Goal: Information Seeking & Learning: Learn about a topic

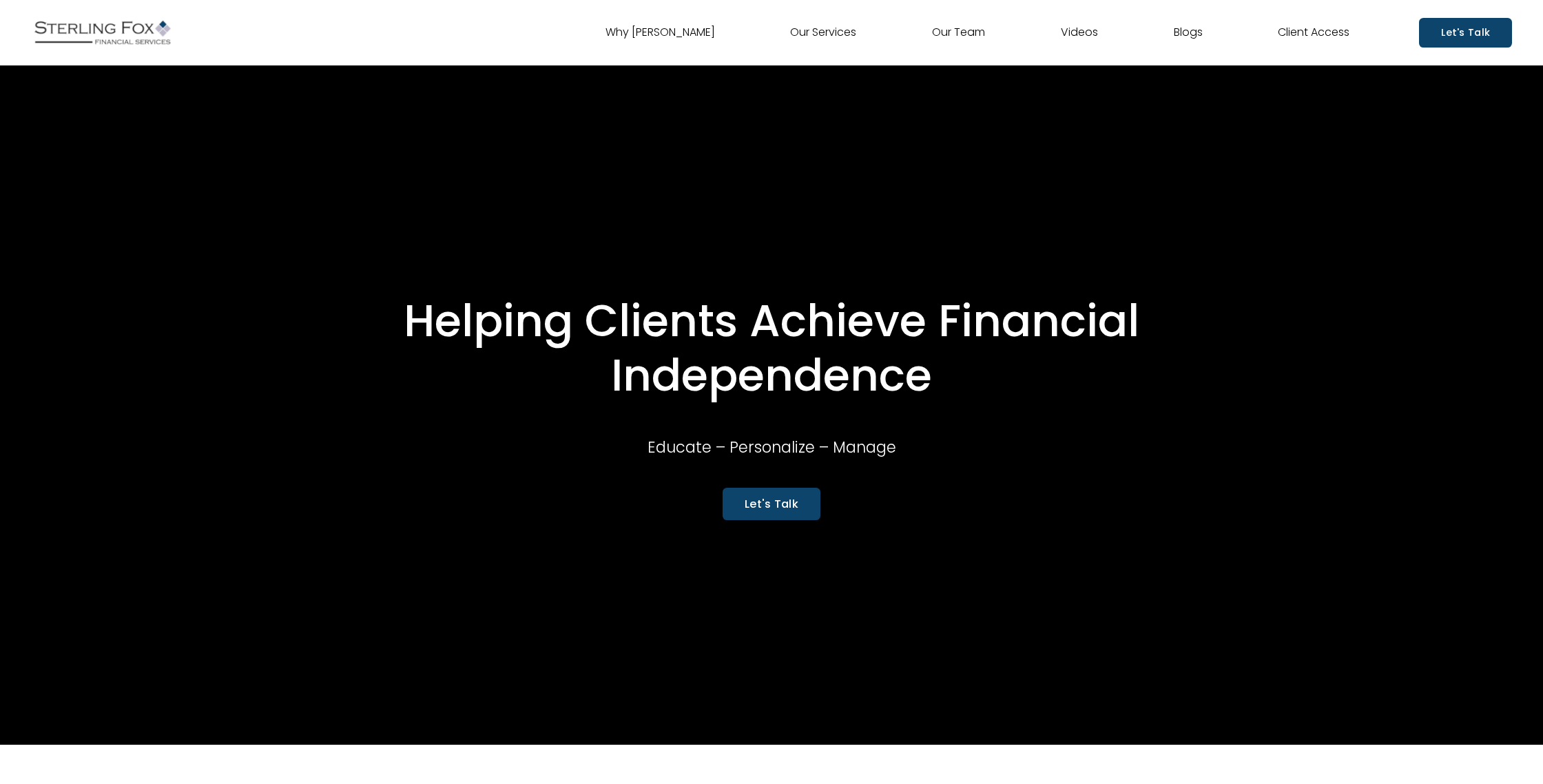
click at [956, 32] on link "Our Team" at bounding box center [958, 32] width 53 height 22
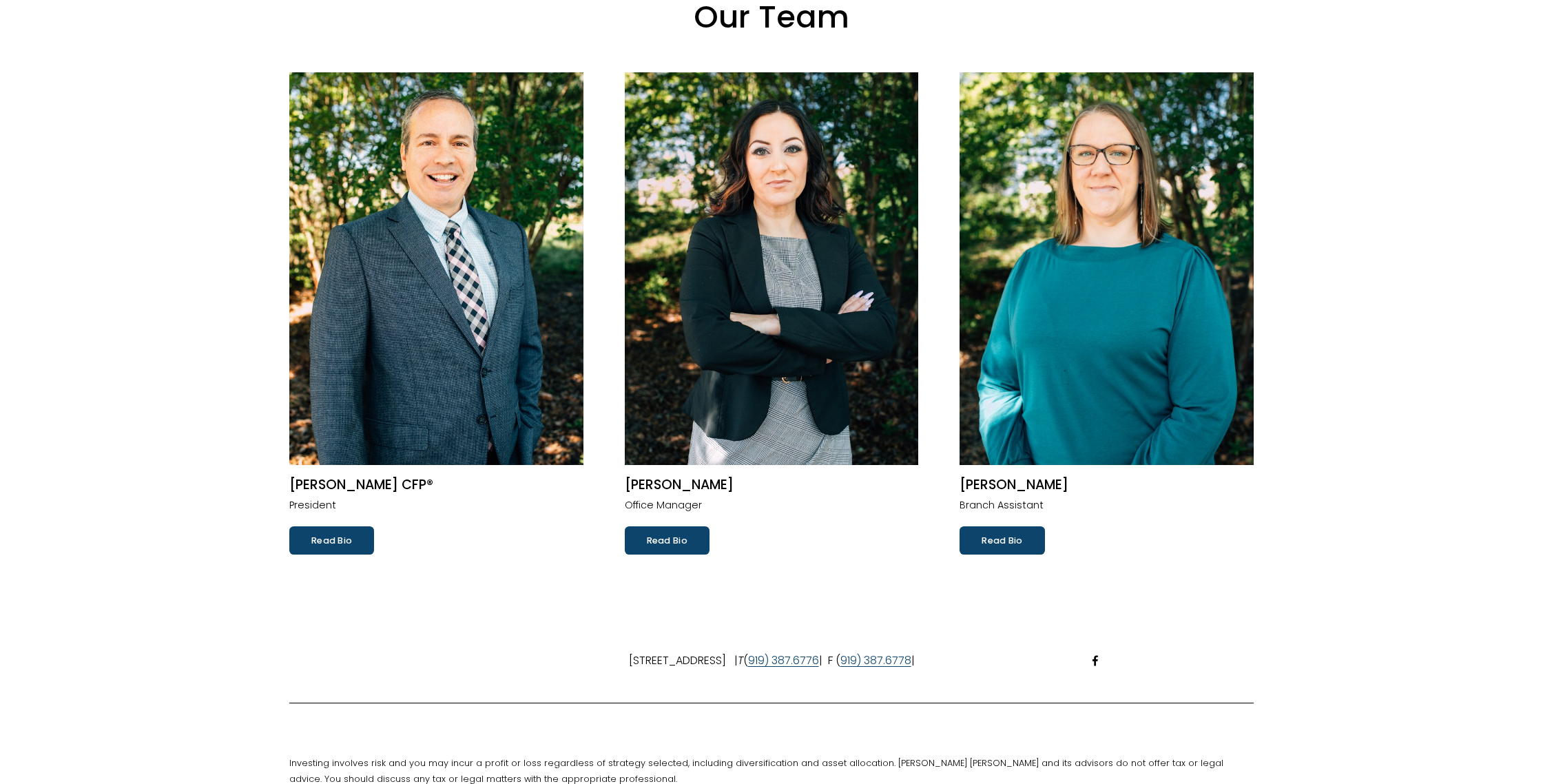
scroll to position [122, 0]
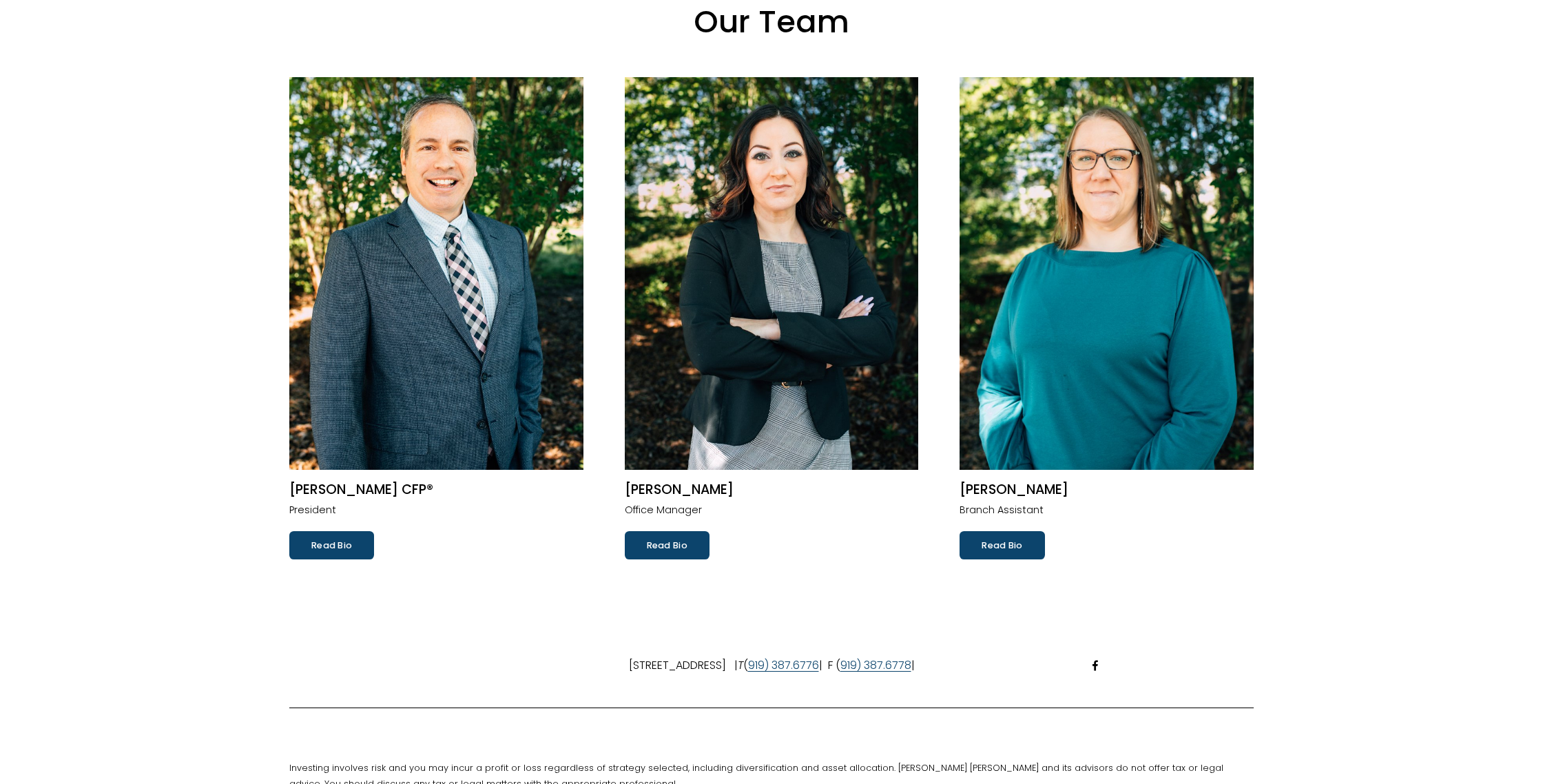
click at [350, 548] on link "Read Bio" at bounding box center [331, 545] width 84 height 28
click at [682, 550] on link "Read Bio" at bounding box center [667, 545] width 84 height 28
click at [992, 546] on link "Read Bio" at bounding box center [1001, 545] width 84 height 28
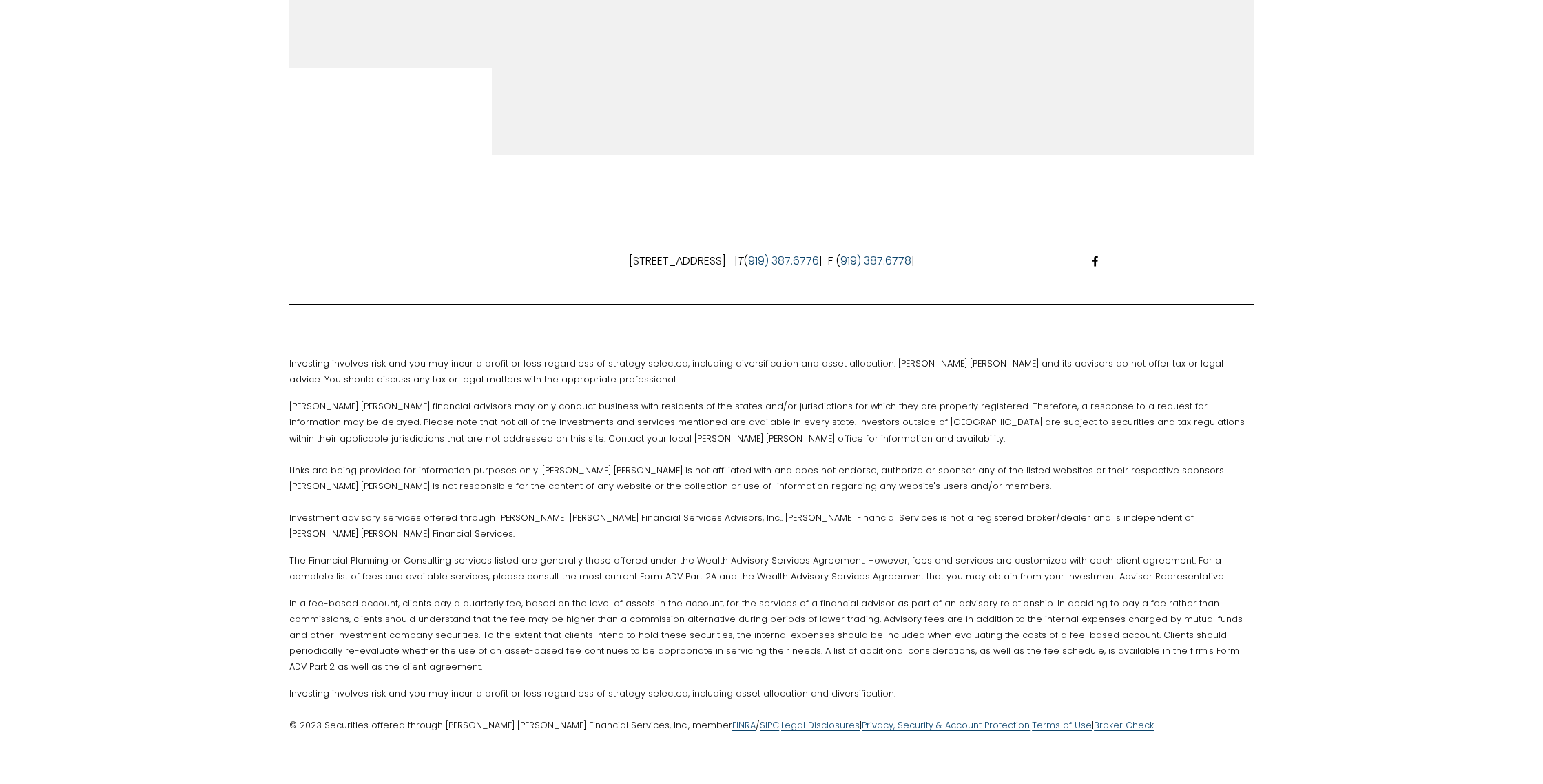
scroll to position [1501, 0]
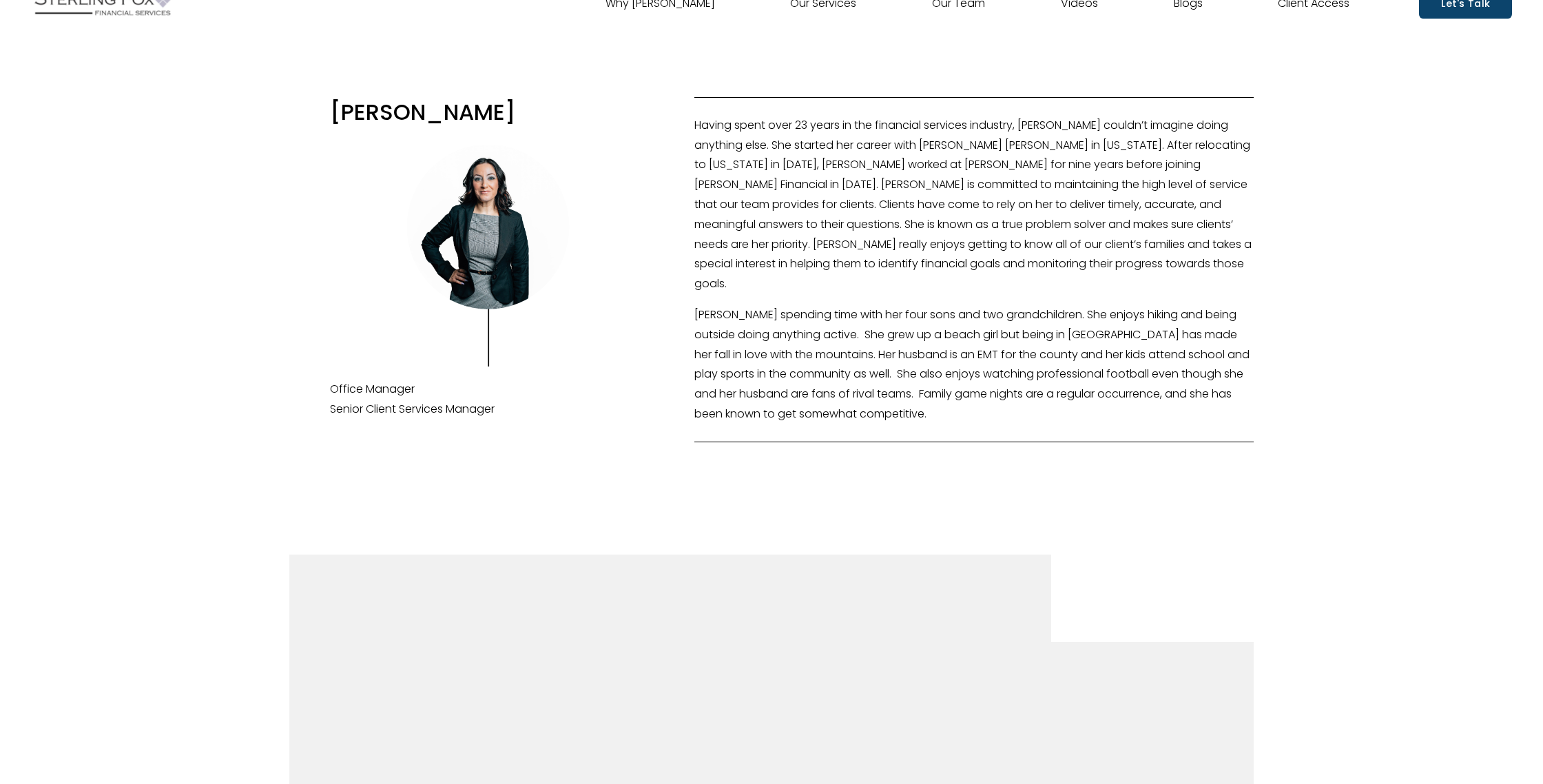
scroll to position [28, 0]
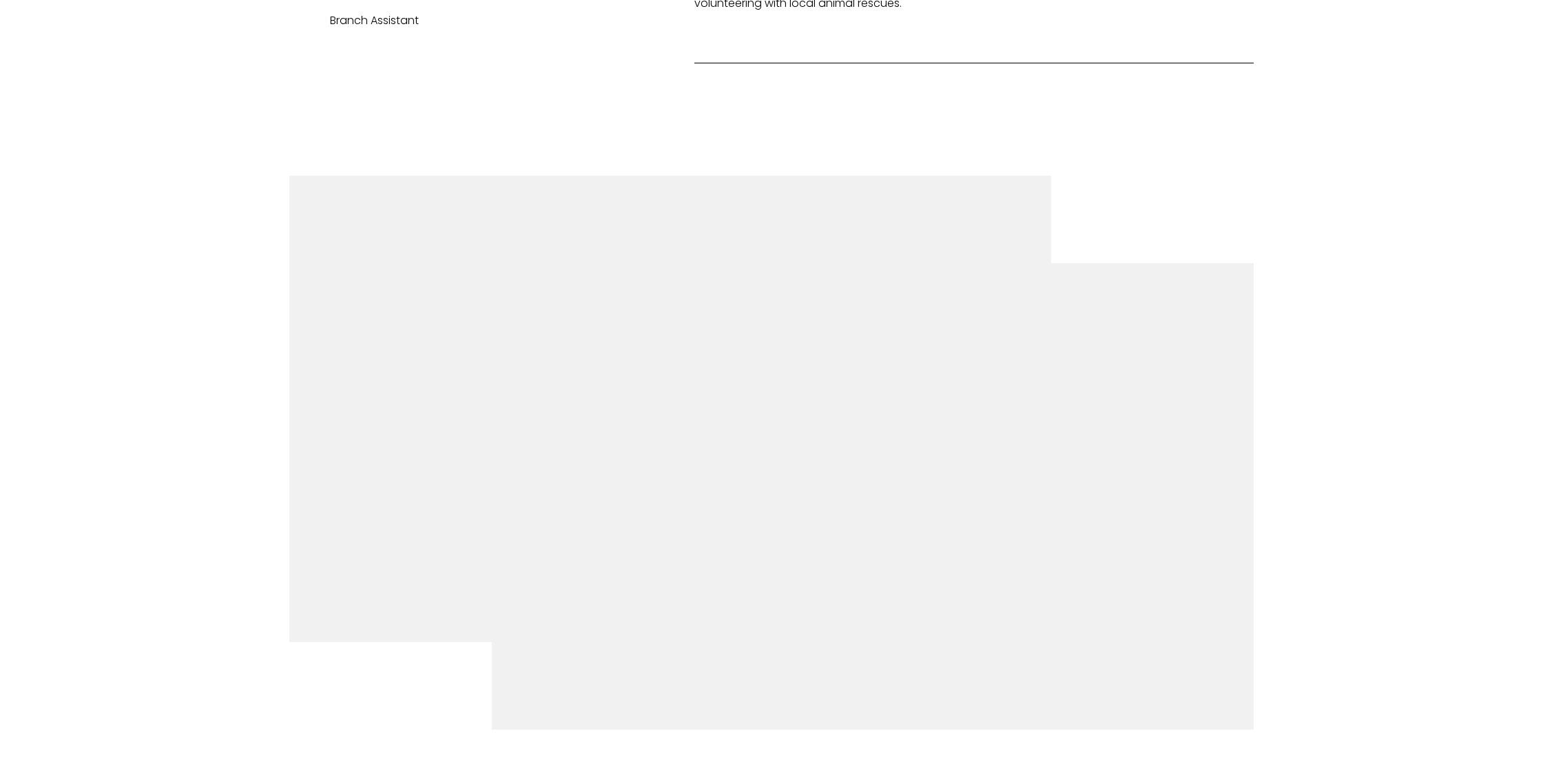
scroll to position [408, 0]
